Goal: Task Accomplishment & Management: Complete application form

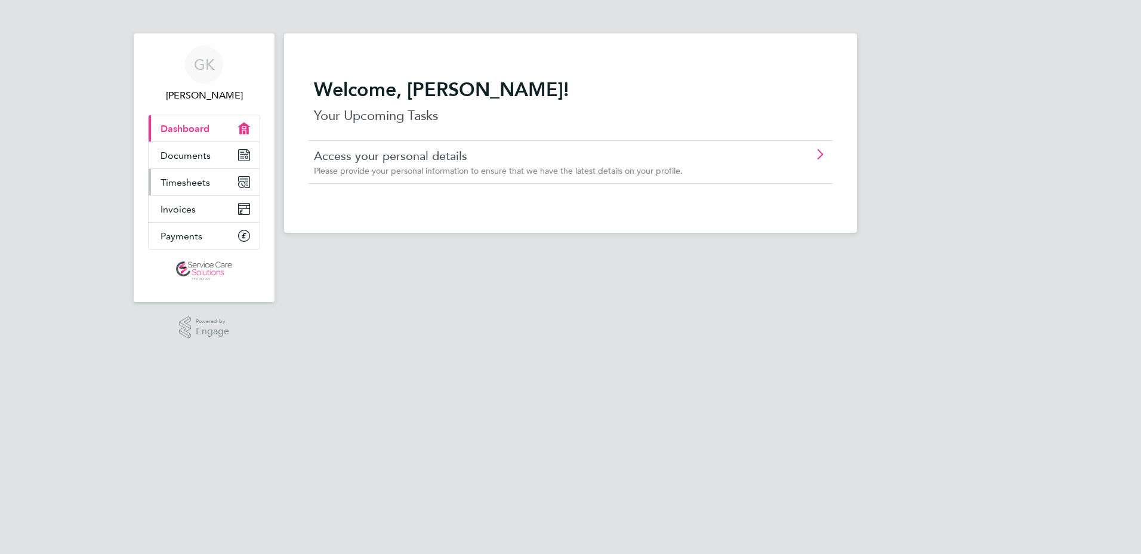
click at [198, 171] on link "Timesheets" at bounding box center [204, 182] width 111 height 26
click at [205, 178] on span "Timesheets" at bounding box center [185, 182] width 50 height 11
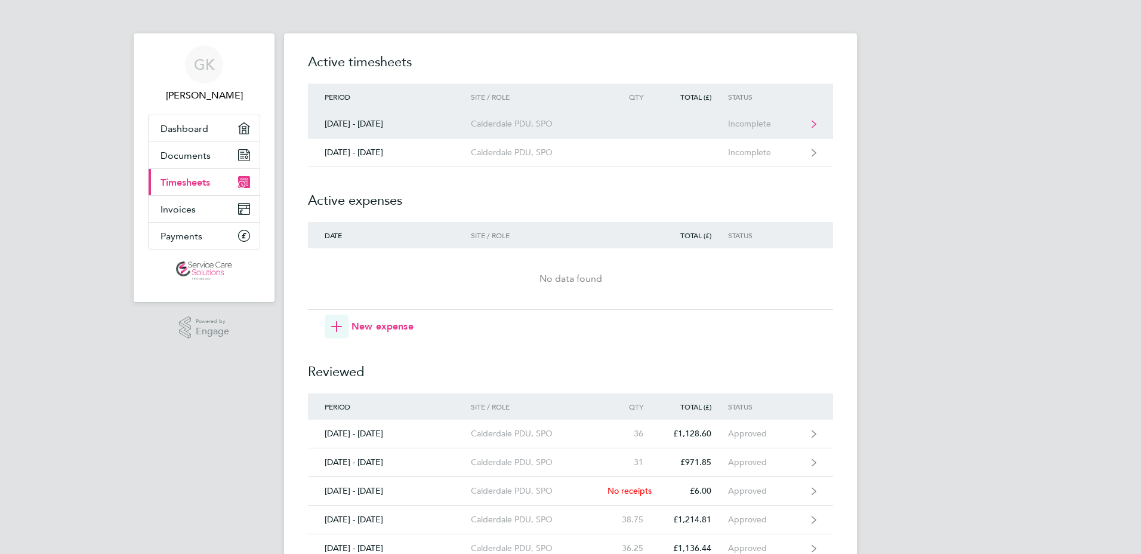
click at [817, 122] on link "[DATE] - [DATE] Calderdale PDU, SPO Incomplete" at bounding box center [570, 124] width 525 height 29
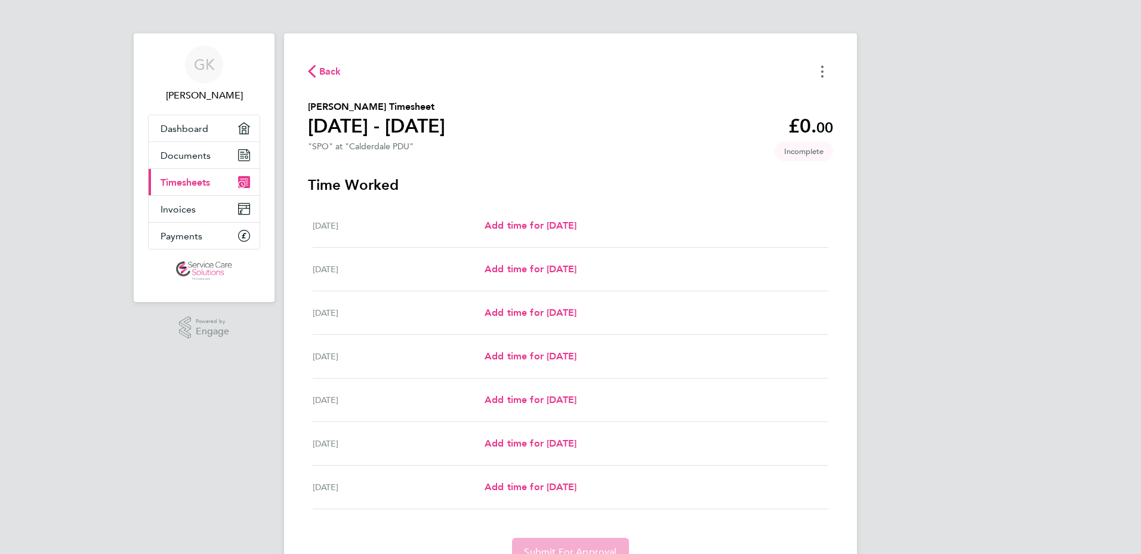
click at [824, 70] on button "Timesheets Menu" at bounding box center [821, 71] width 21 height 18
click at [719, 179] on h3 "Time Worked" at bounding box center [570, 184] width 525 height 19
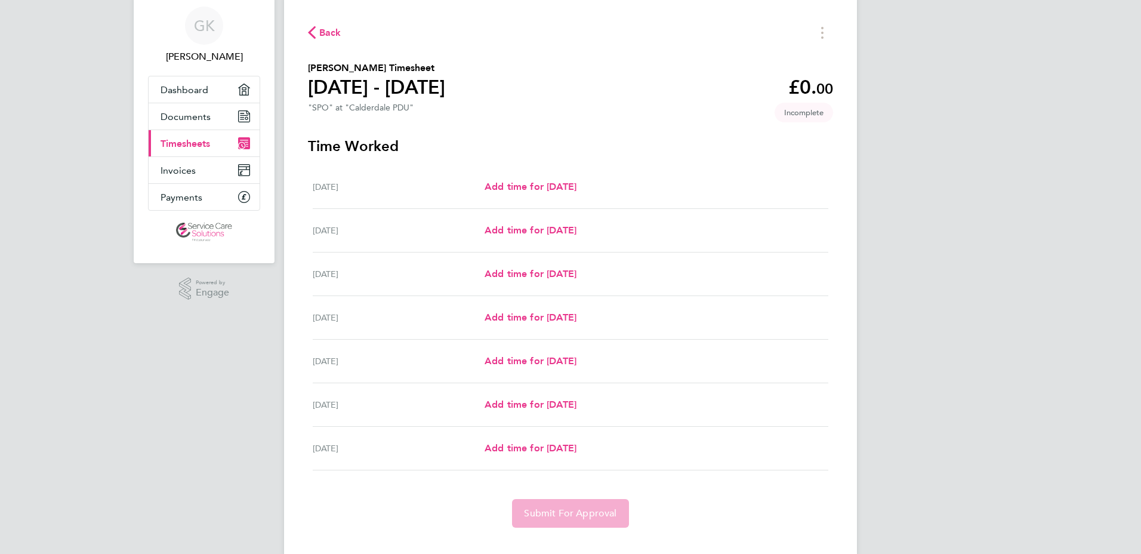
scroll to position [60, 0]
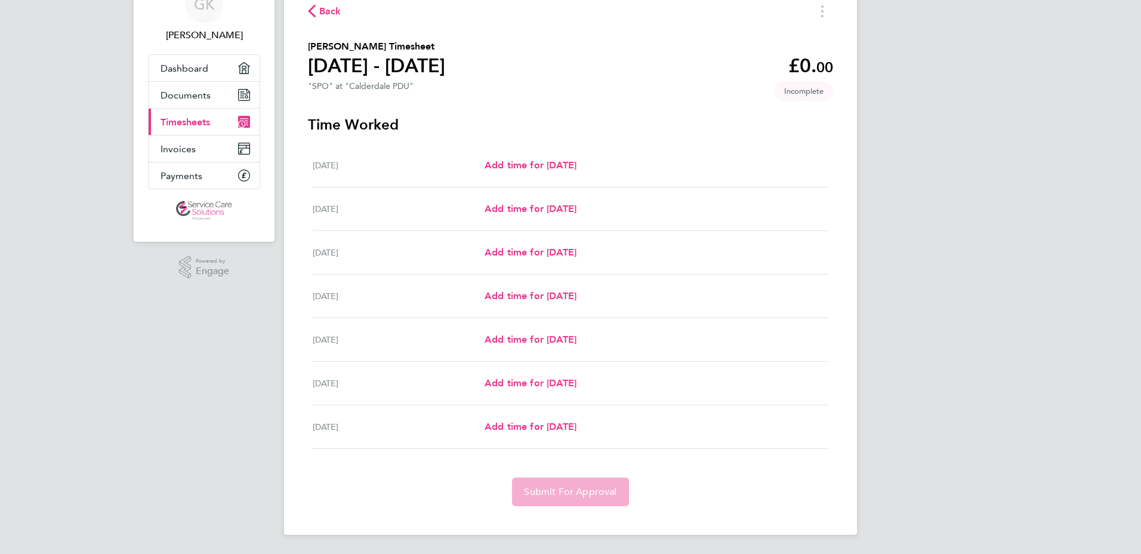
click at [578, 495] on app-form-button "Submit For Approval" at bounding box center [570, 491] width 126 height 29
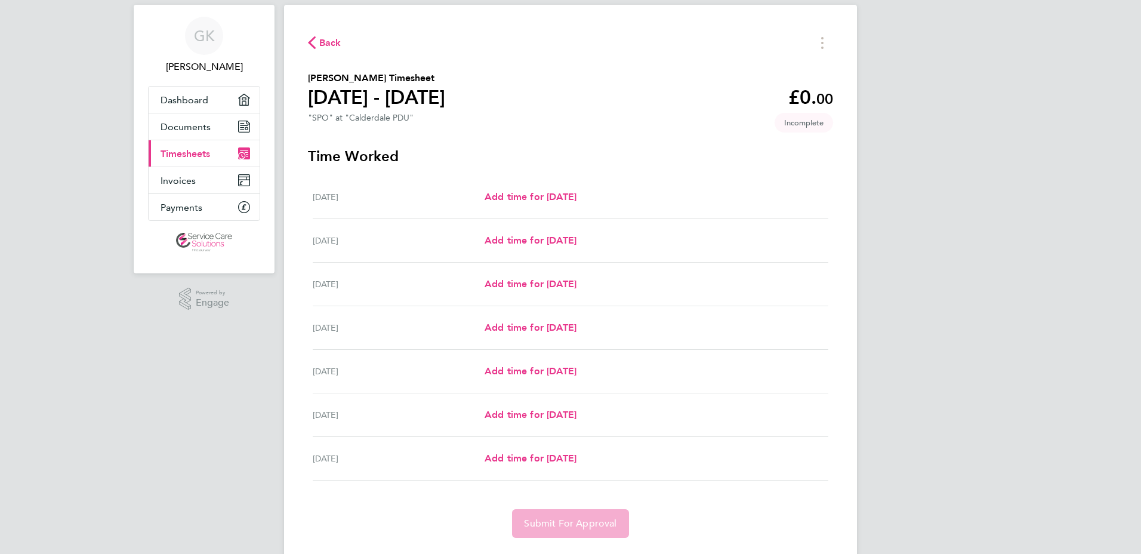
scroll to position [0, 0]
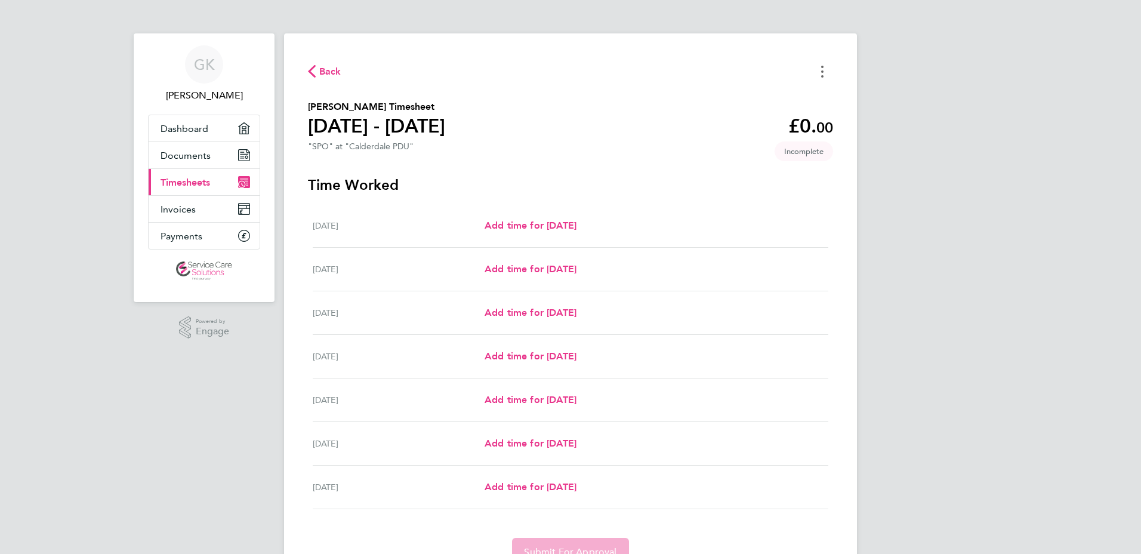
click at [822, 71] on circle "Timesheets Menu" at bounding box center [822, 71] width 2 height 2
click at [764, 95] on button "Mark as absent" at bounding box center [761, 98] width 143 height 24
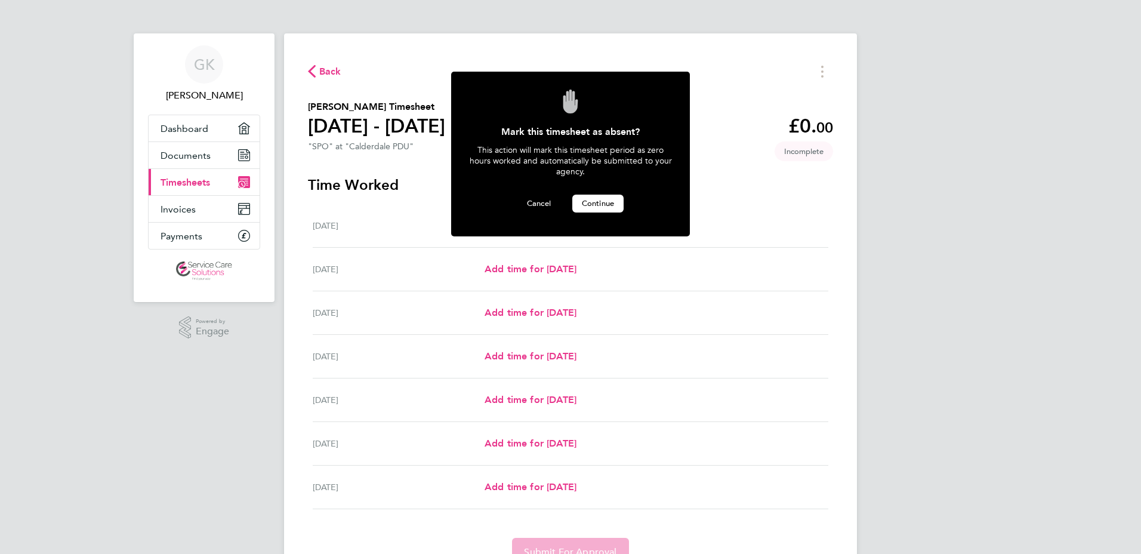
click at [601, 205] on span "Continue" at bounding box center [598, 203] width 32 height 10
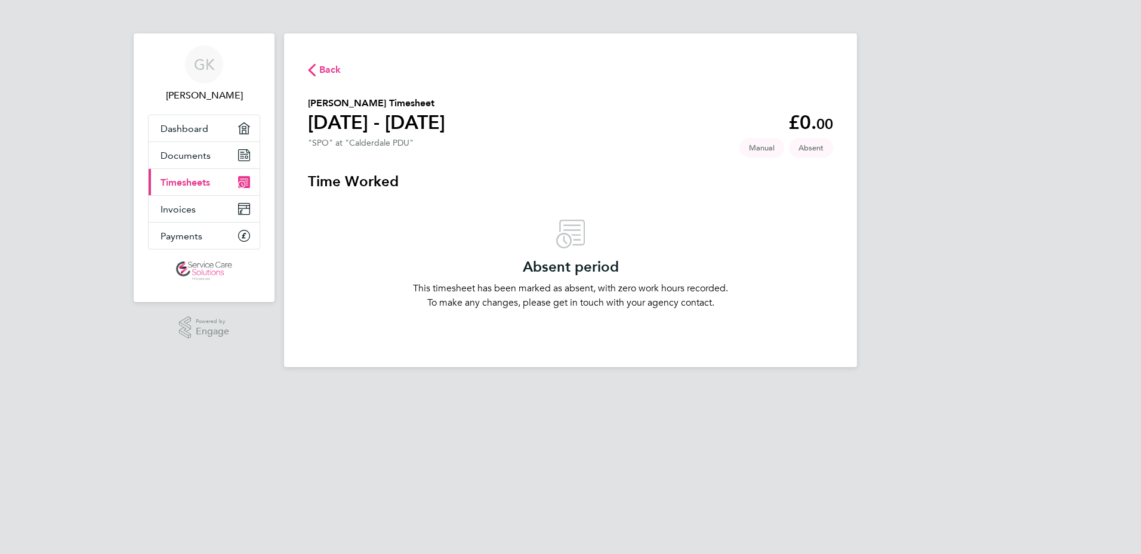
click at [193, 186] on span "Timesheets" at bounding box center [185, 182] width 50 height 11
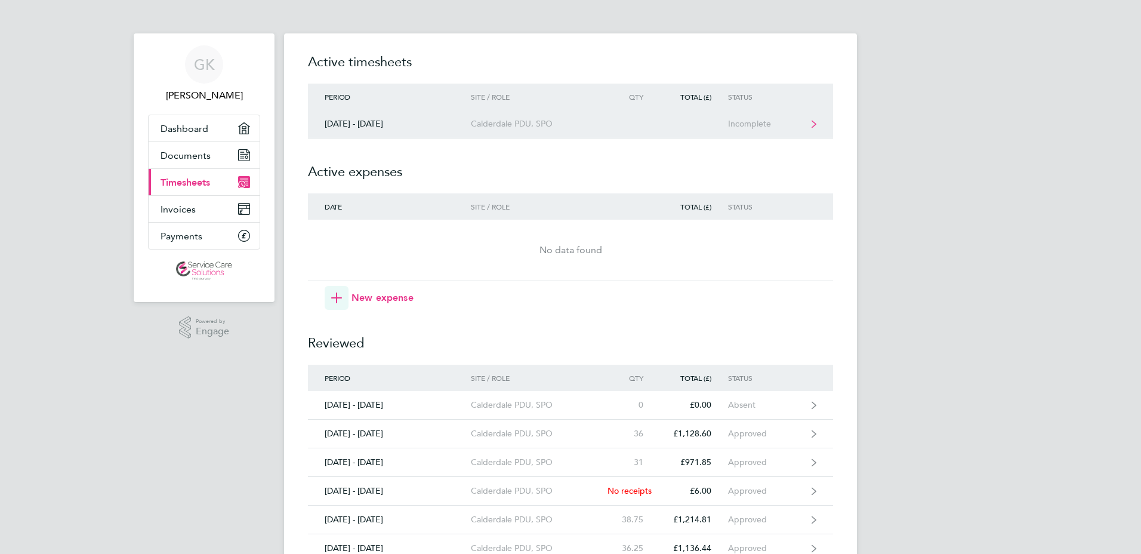
click at [375, 121] on div "[DATE] - [DATE]" at bounding box center [389, 124] width 163 height 10
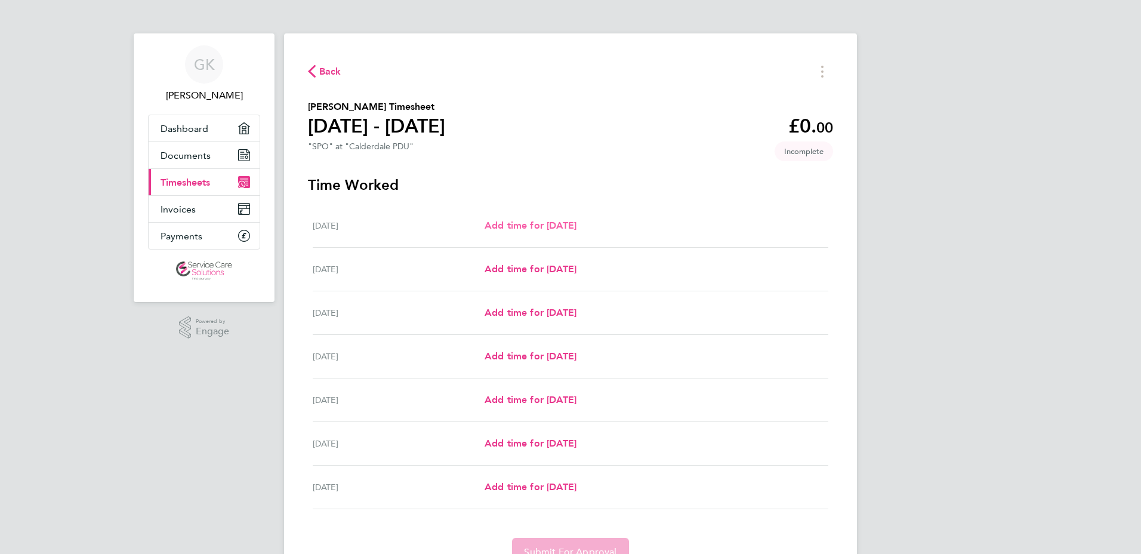
click at [548, 229] on span "Add time for [DATE]" at bounding box center [530, 225] width 92 height 11
select select "30"
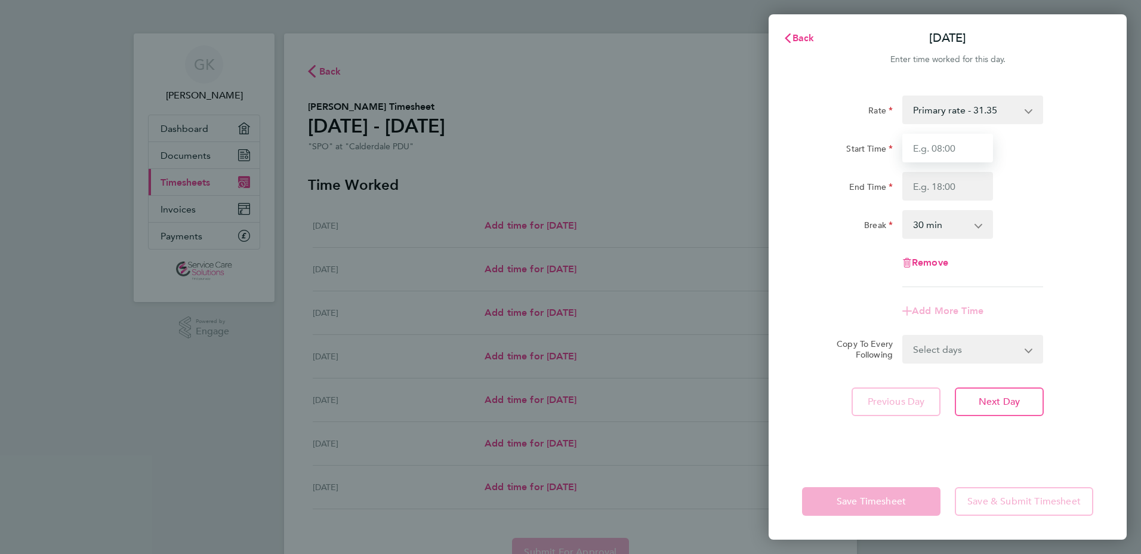
click at [941, 157] on input "Start Time" at bounding box center [947, 148] width 91 height 29
type input "08:15"
click at [959, 184] on input "End Time" at bounding box center [947, 186] width 91 height 29
type input "17:00"
click at [760, 209] on div "[DATE] Cancel Enter time worked for this day. Rate Primary rate - 31.35 Start T…" at bounding box center [570, 277] width 1141 height 554
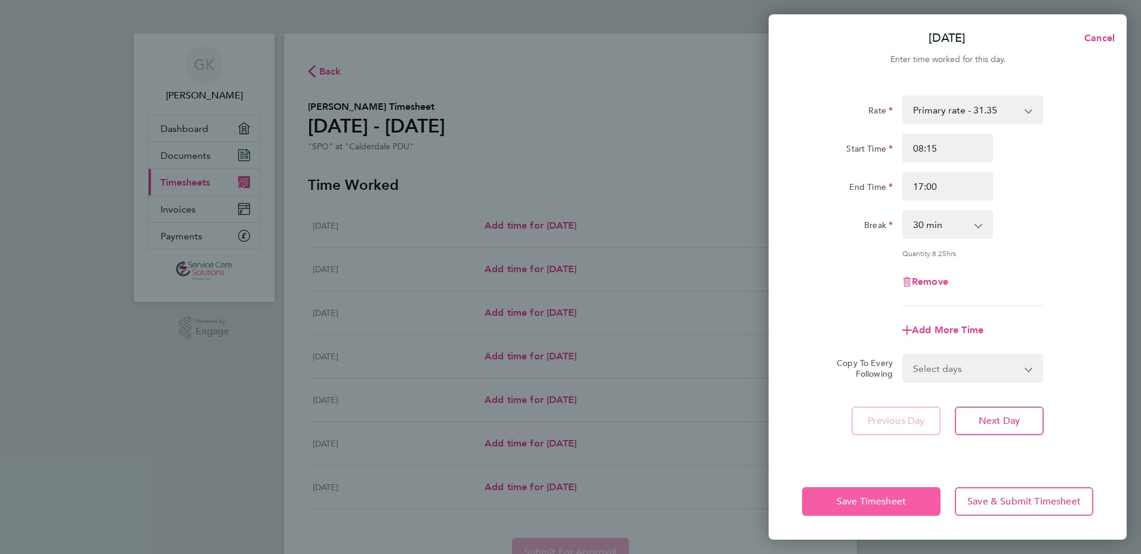
click at [877, 501] on span "Save Timesheet" at bounding box center [870, 501] width 69 height 12
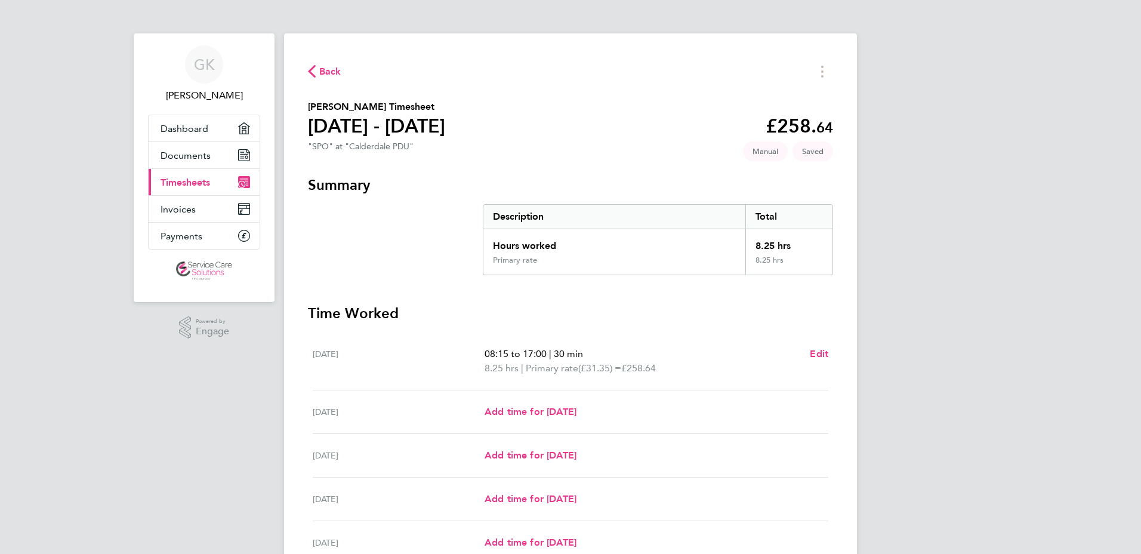
click at [332, 71] on span "Back" at bounding box center [330, 71] width 22 height 14
